Goal: Task Accomplishment & Management: Complete application form

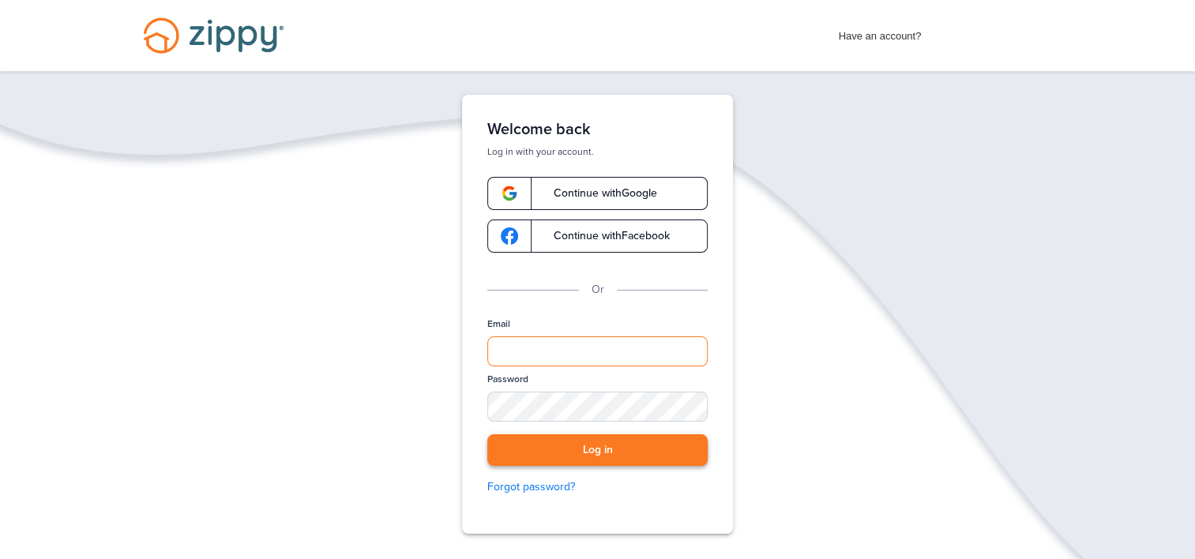
type input "**********"
click at [576, 454] on button "Log in" at bounding box center [597, 450] width 220 height 32
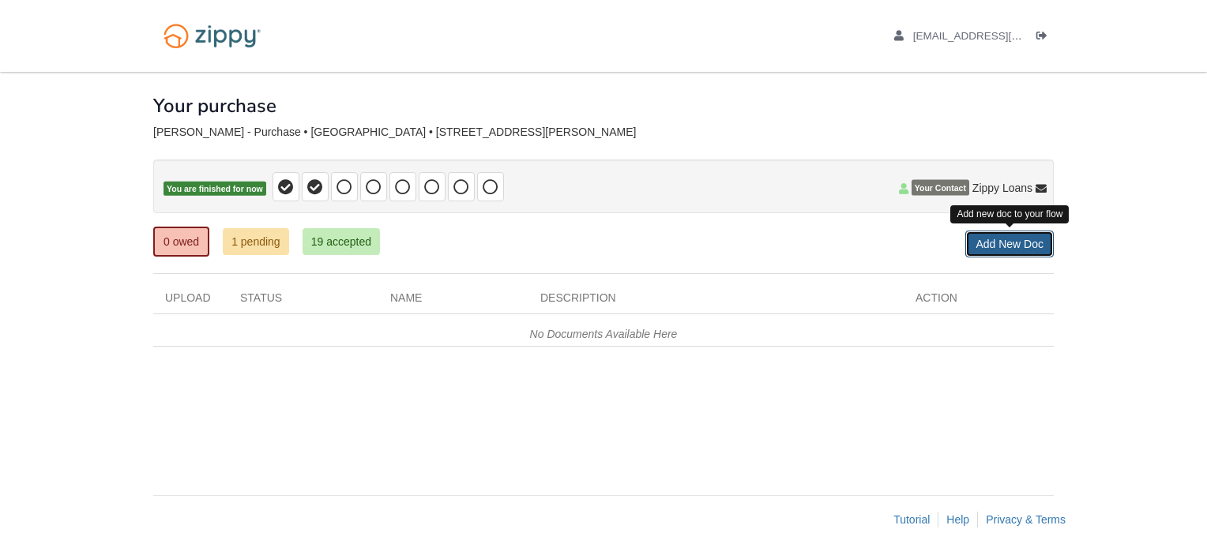
click at [1012, 246] on link "Add New Doc" at bounding box center [1009, 244] width 88 height 27
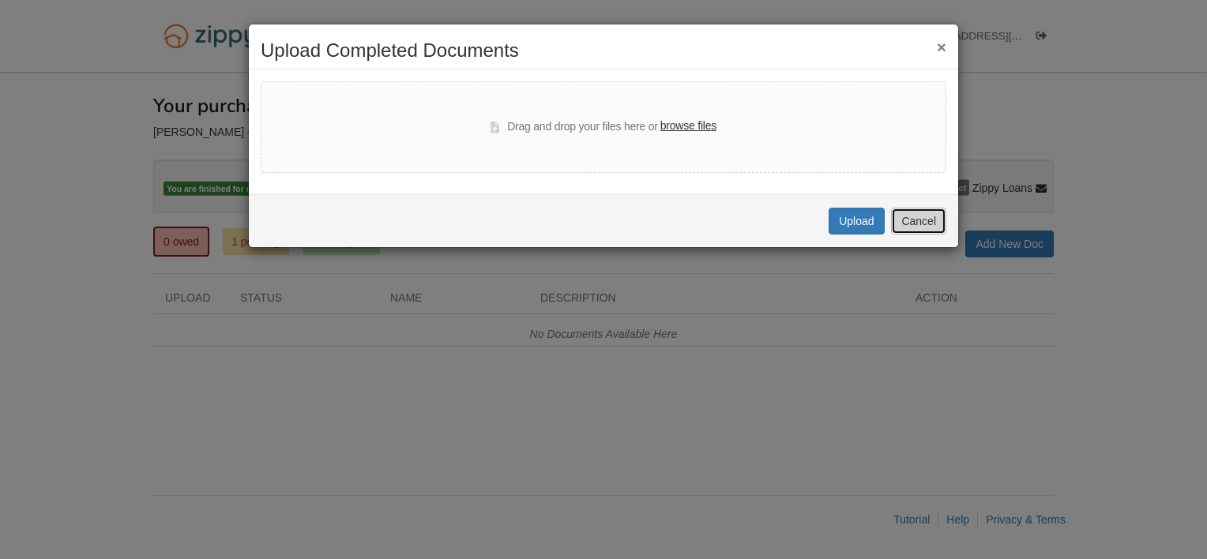
click at [922, 224] on button "Cancel" at bounding box center [918, 221] width 55 height 27
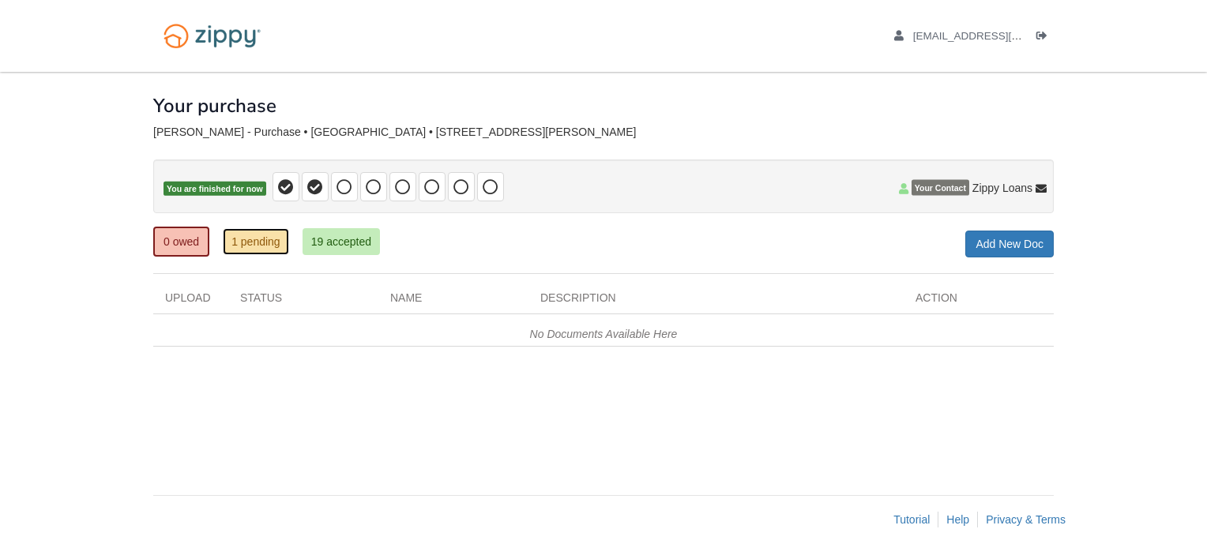
click at [259, 237] on link "1 pending" at bounding box center [256, 241] width 66 height 27
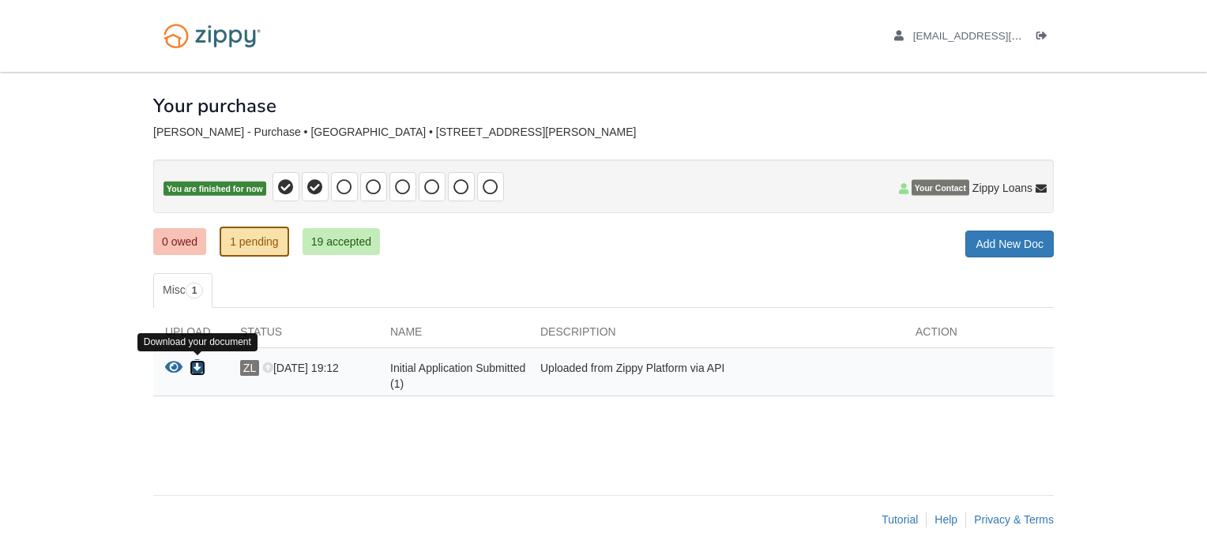
click at [195, 362] on icon "Download Initial Application Submitted (1)" at bounding box center [198, 368] width 16 height 16
click at [678, 73] on div "Your purchase" at bounding box center [603, 94] width 900 height 44
